Goal: Book appointment/travel/reservation

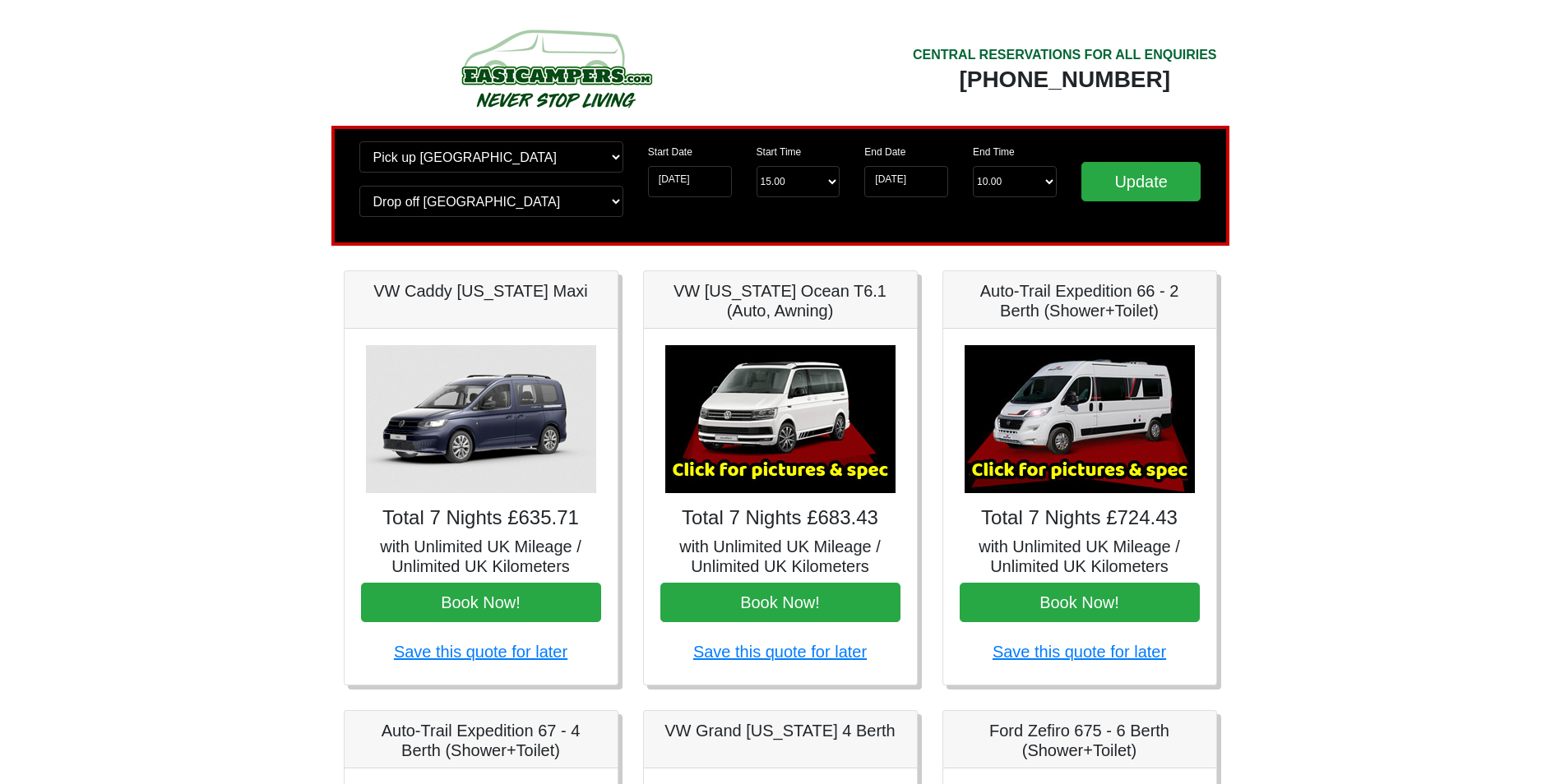
click at [1082, 415] on img at bounding box center [1079, 418] width 230 height 148
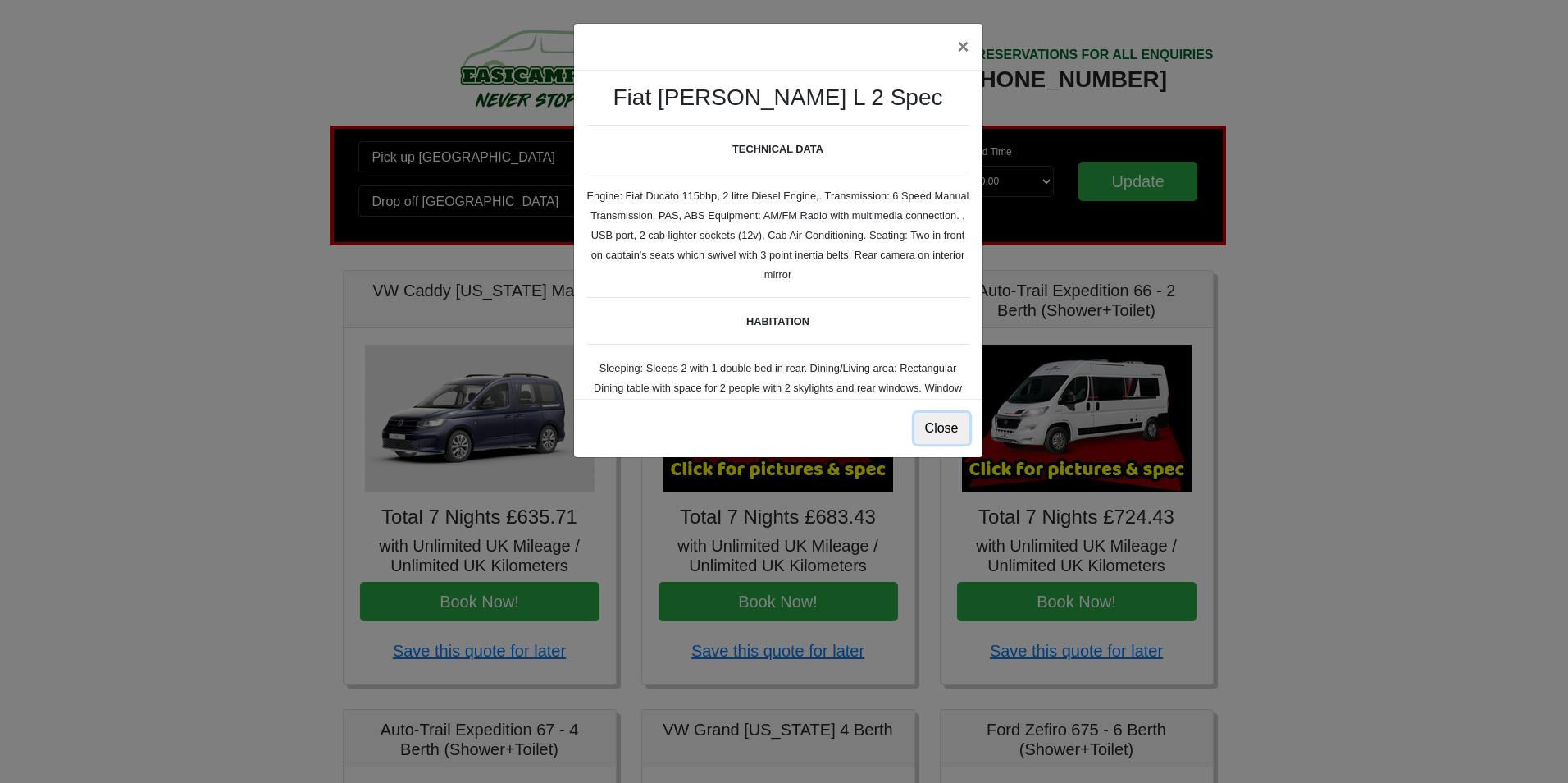
click at [948, 428] on button "Close" at bounding box center [942, 429] width 55 height 32
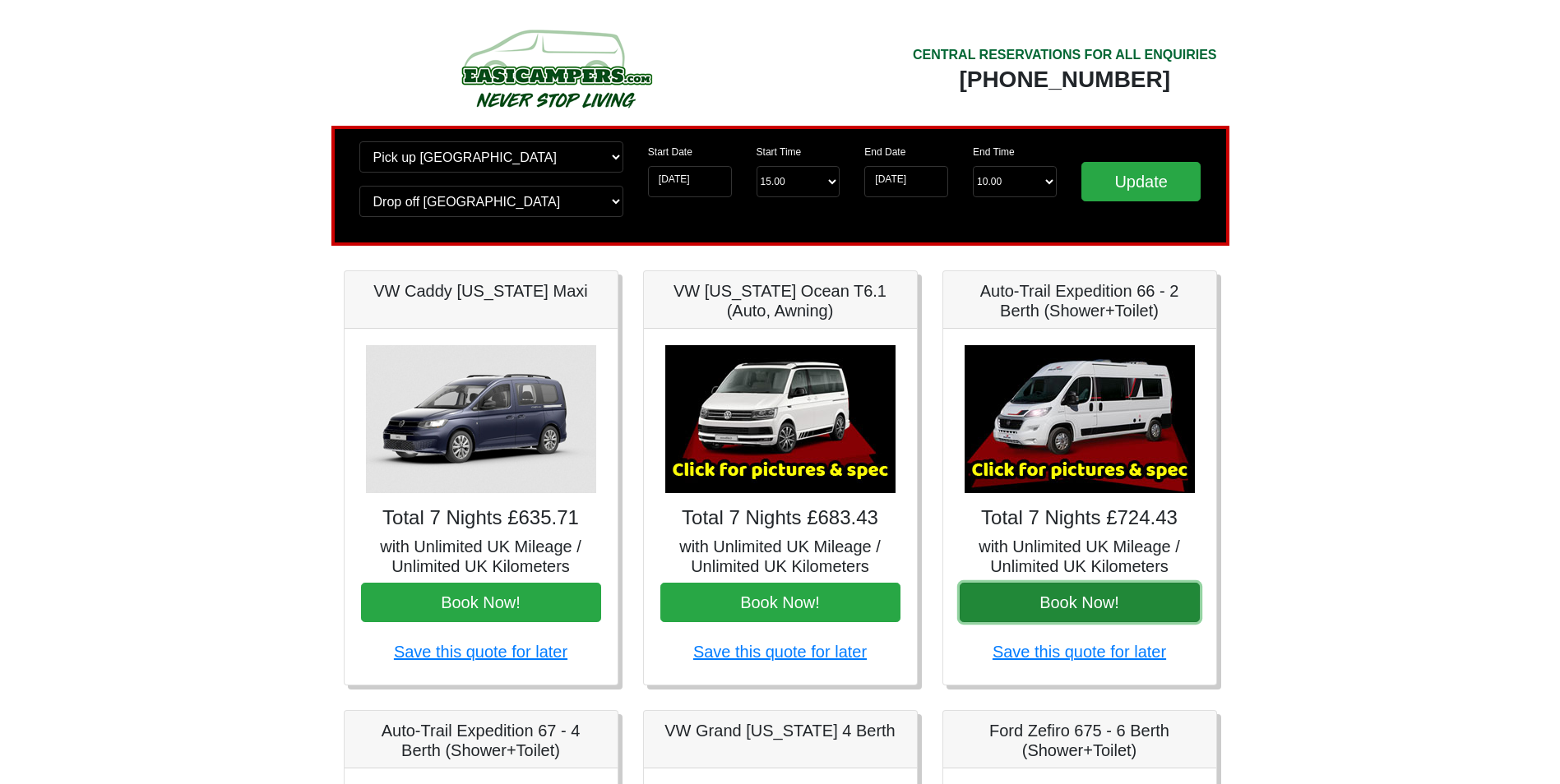
click at [1074, 612] on button "Book Now!" at bounding box center [1079, 603] width 240 height 40
click at [1056, 468] on img at bounding box center [1079, 418] width 230 height 148
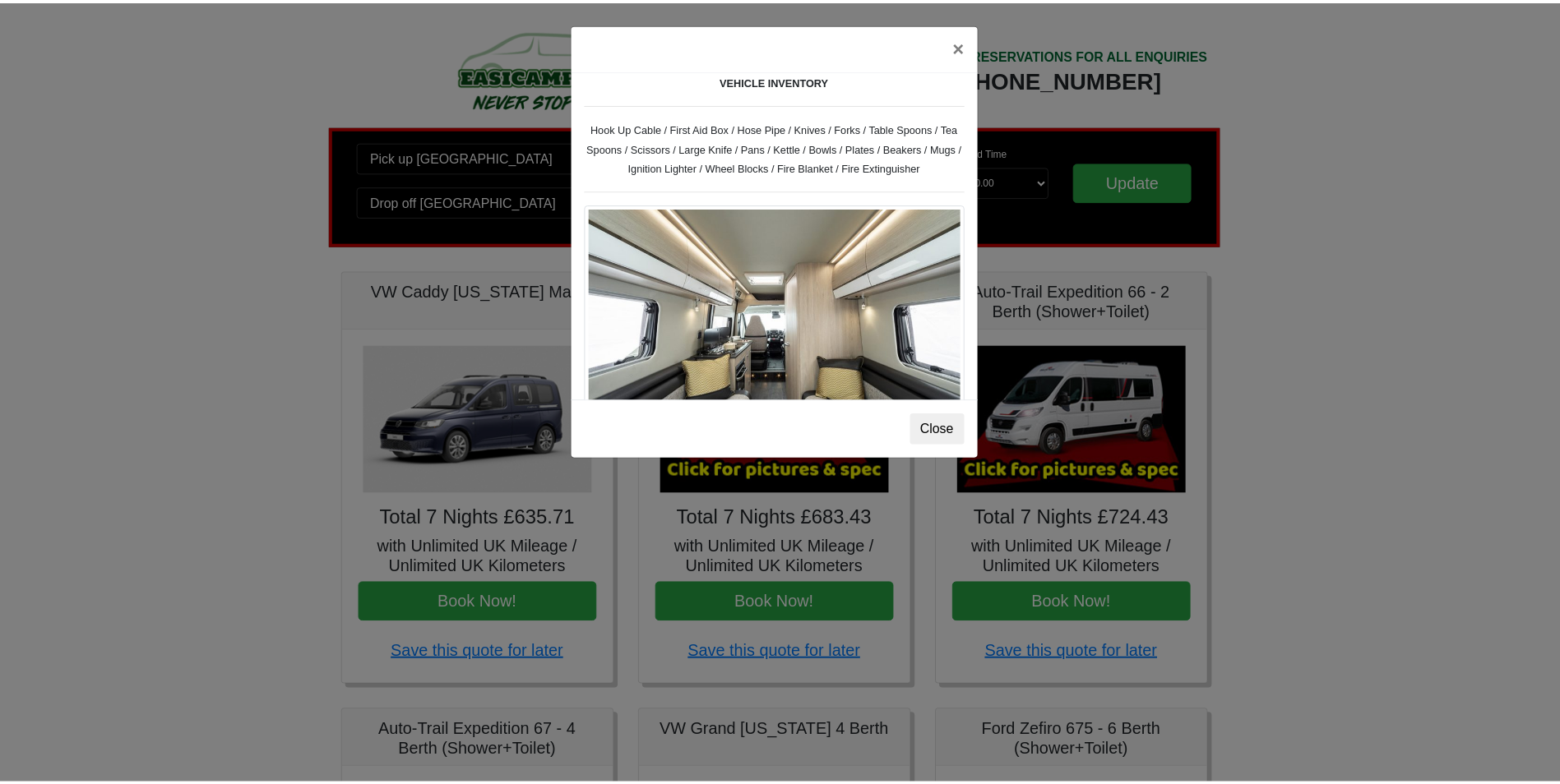
scroll to position [776, 0]
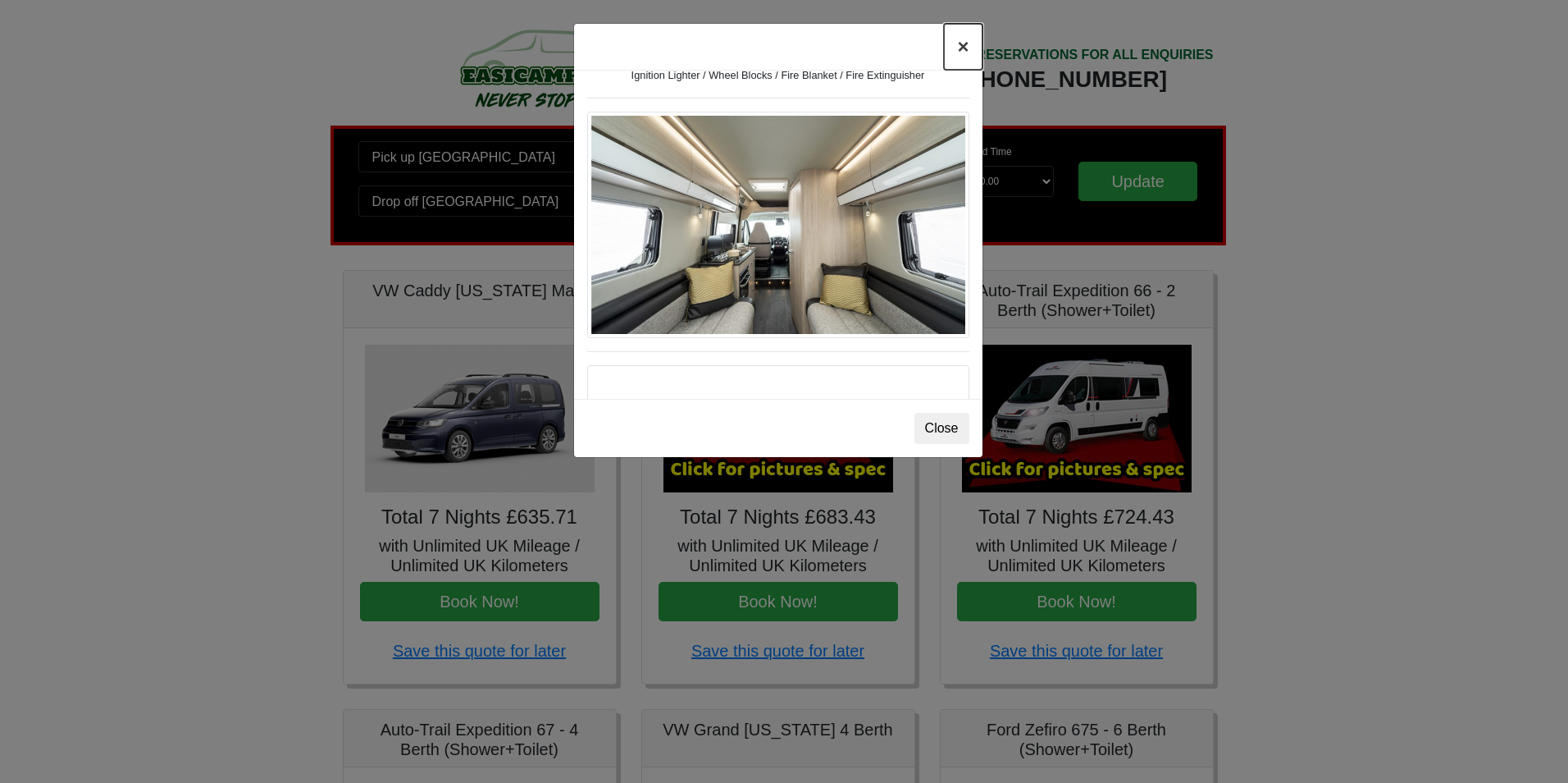
click at [966, 46] on button "×" at bounding box center [963, 47] width 38 height 46
